Goal: Information Seeking & Learning: Learn about a topic

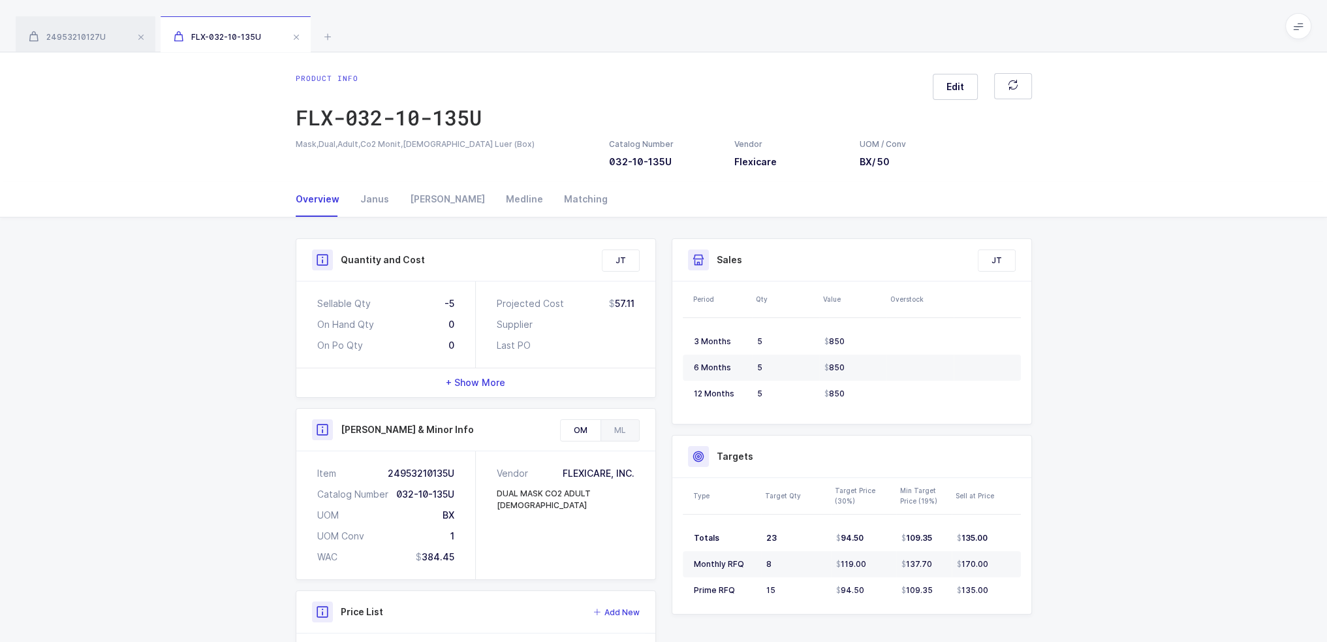
click at [458, 375] on div "+ Show More" at bounding box center [475, 382] width 359 height 29
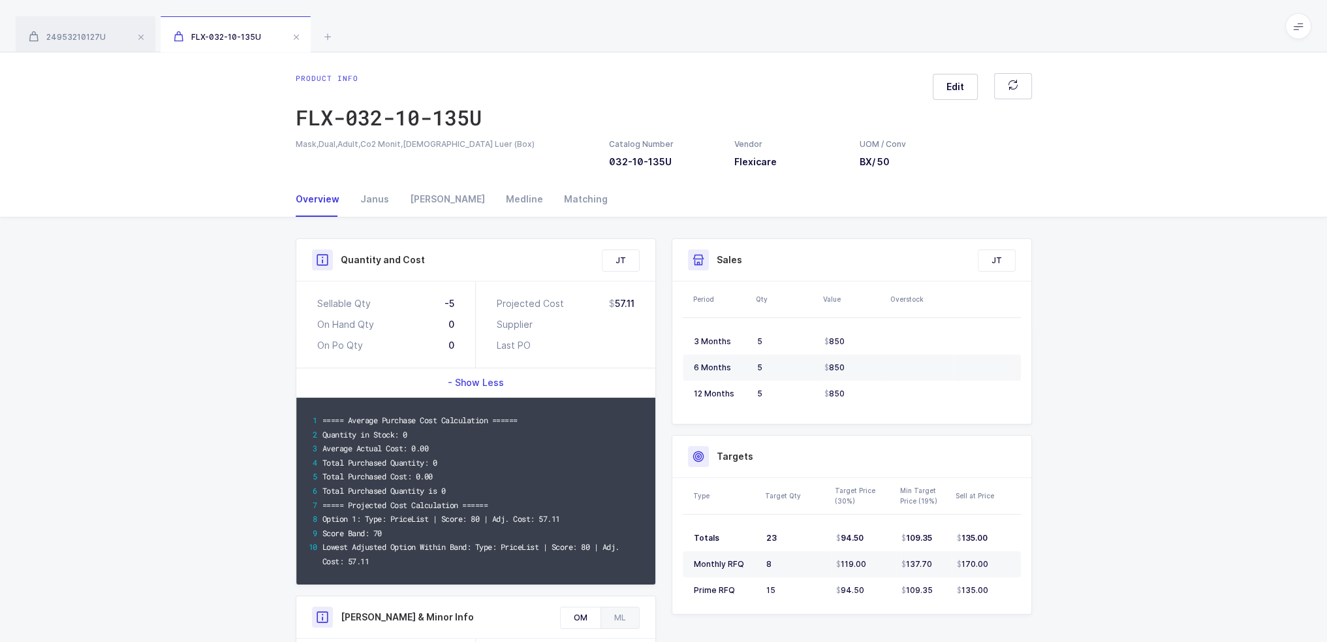
click at [468, 379] on span "- Show Less" at bounding box center [476, 382] width 56 height 13
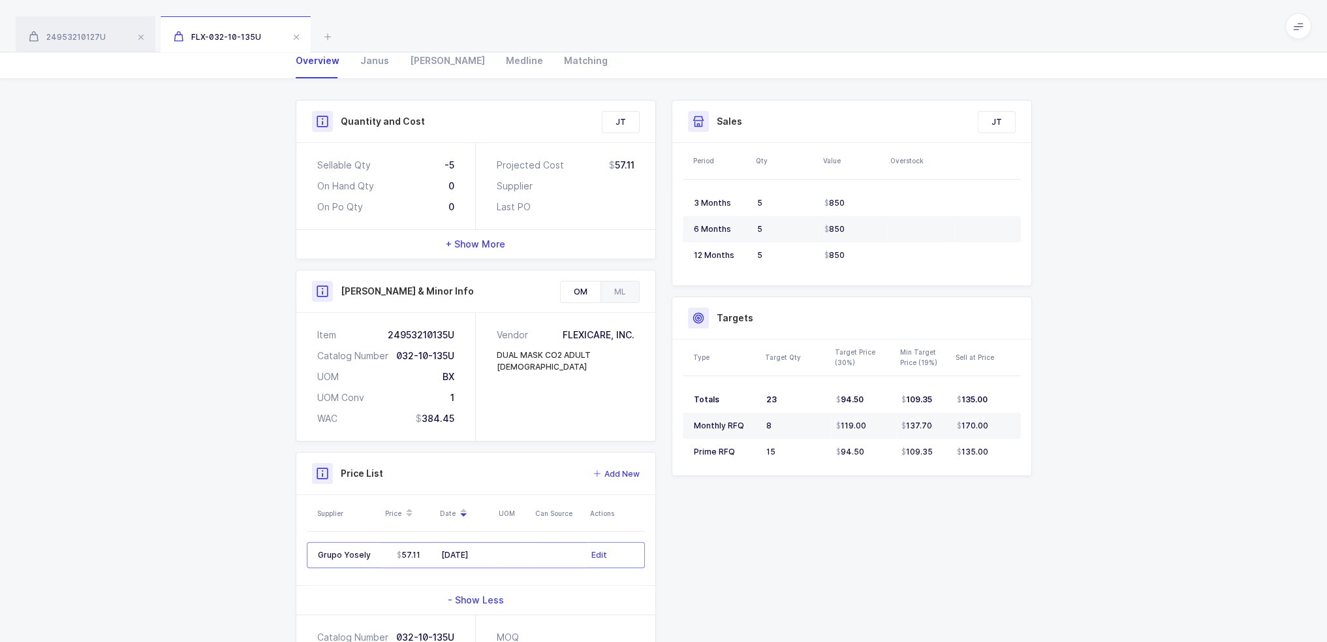
scroll to position [270, 0]
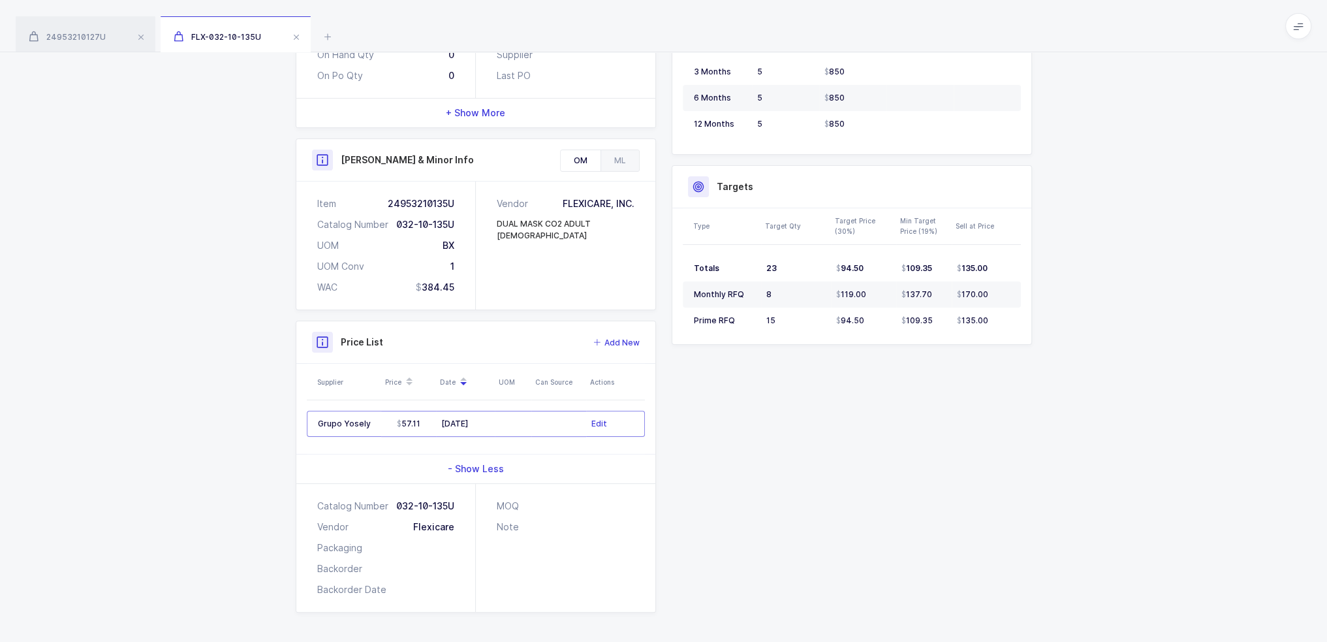
click at [793, 442] on div "Quantity and Cost JT Sellable Qty -5 On Hand Qty 0 On Po Qty 0 Projected Cost 5…" at bounding box center [664, 291] width 752 height 644
click at [755, 396] on div "Quantity and Cost JT Sellable Qty -5 On Hand Qty 0 On Po Qty 0 Projected Cost 5…" at bounding box center [664, 291] width 752 height 644
